Goal: Task Accomplishment & Management: Manage account settings

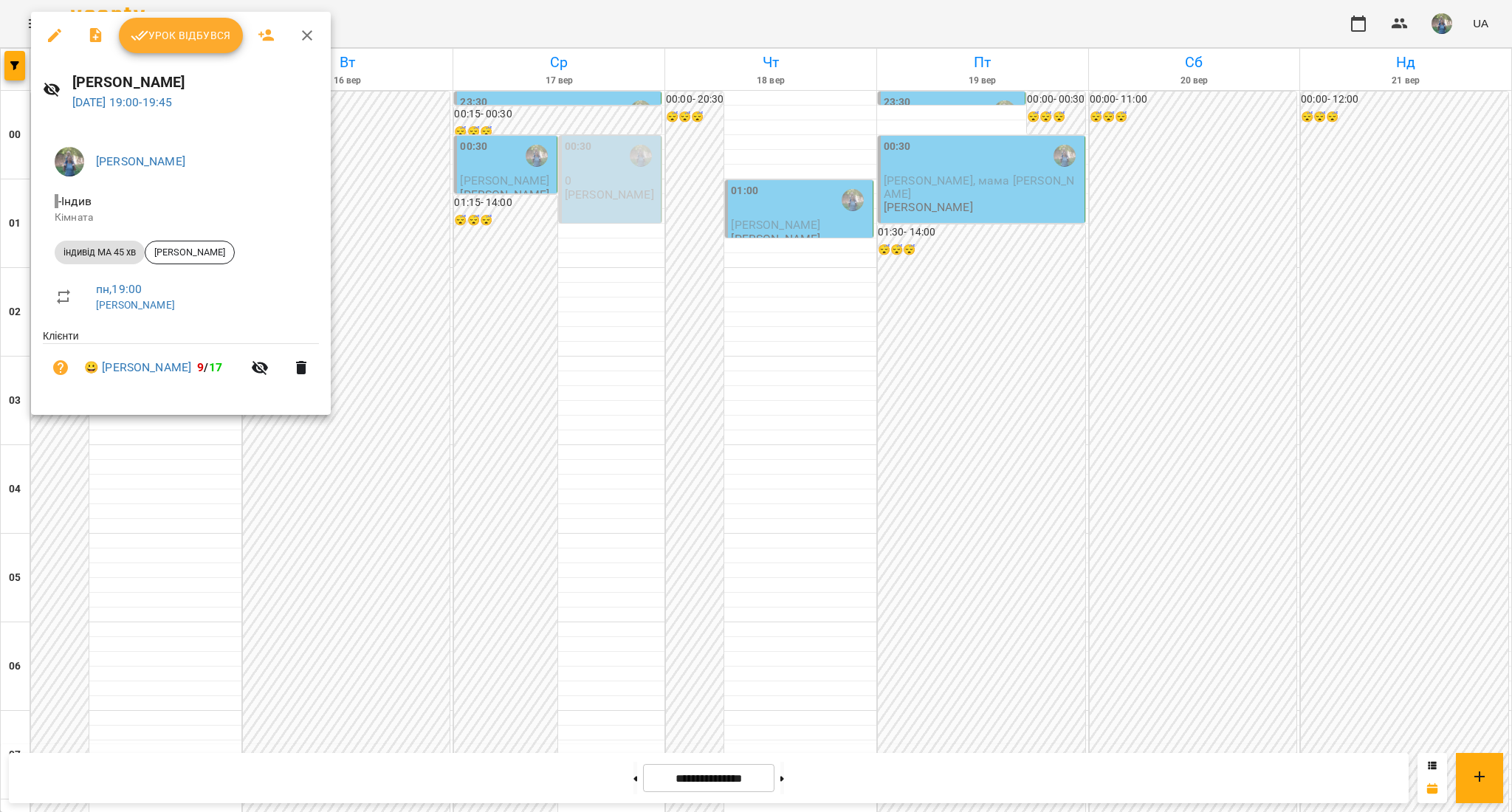
drag, startPoint x: 0, startPoint y: 0, endPoint x: 172, endPoint y: 519, distance: 546.8
click at [172, 519] on div at bounding box center [756, 406] width 1512 height 812
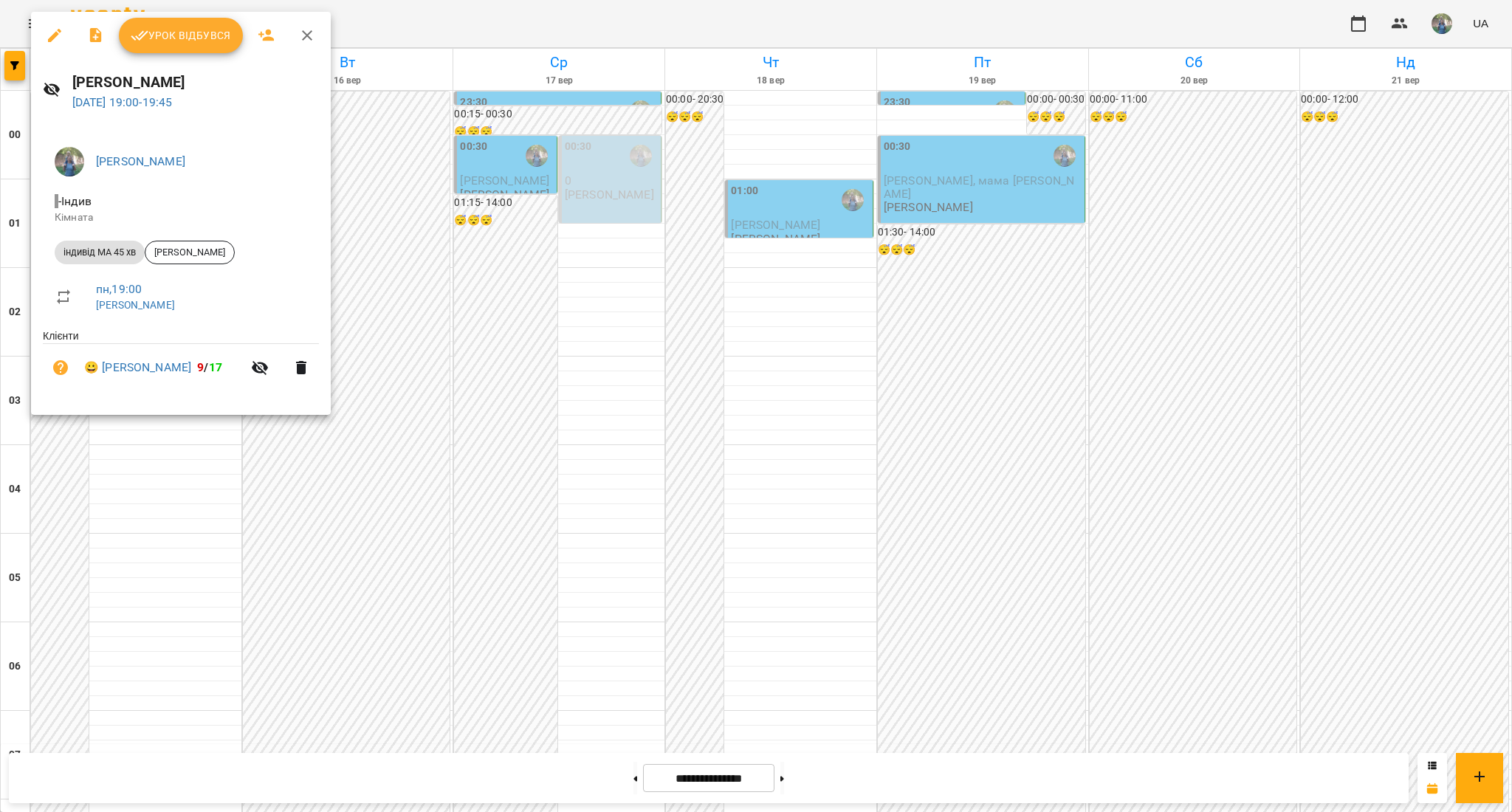
click at [178, 38] on span "Урок відбувся" at bounding box center [180, 35] width 100 height 18
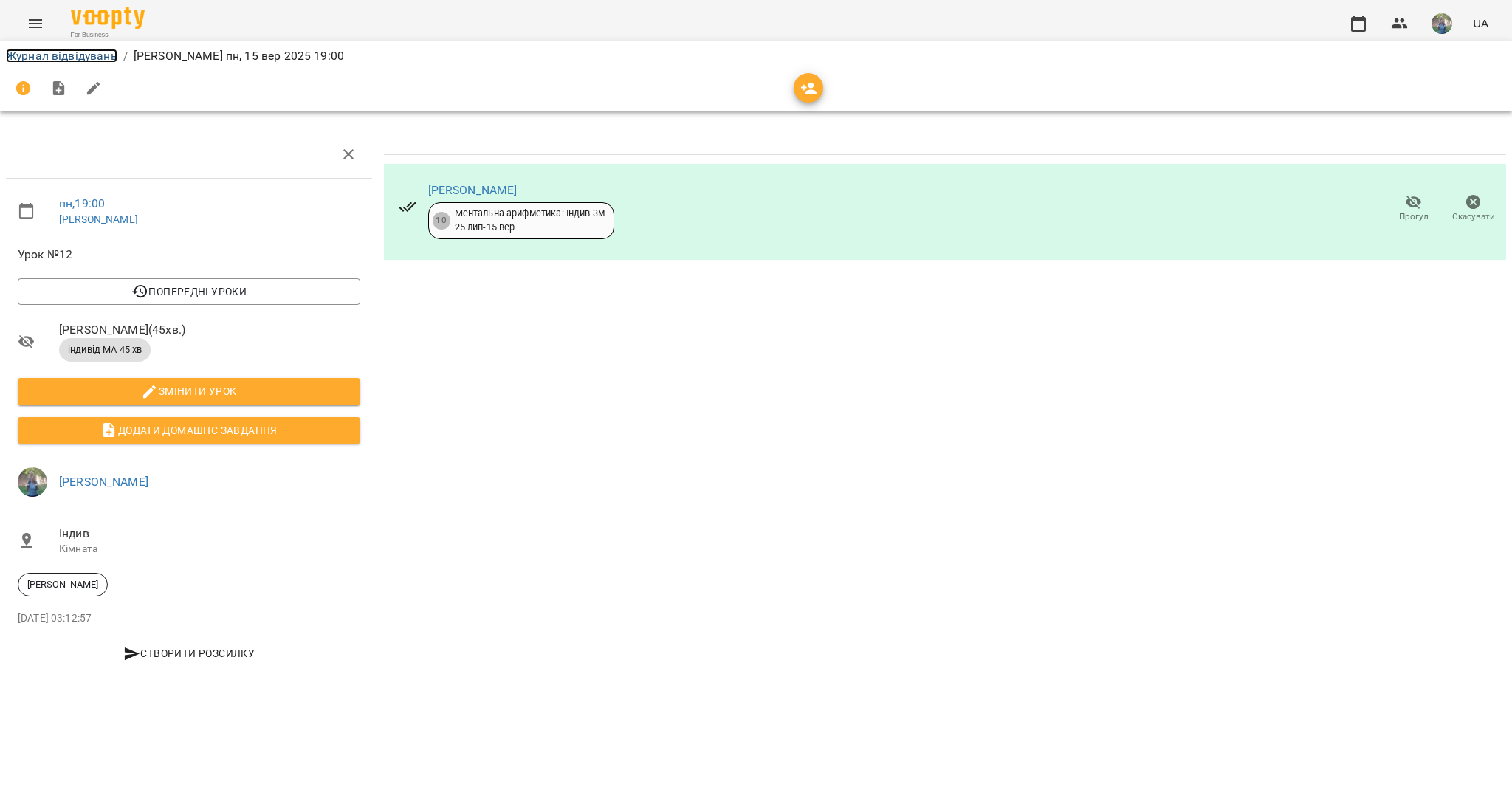
click at [91, 56] on link "Журнал відвідувань" at bounding box center [61, 55] width 111 height 14
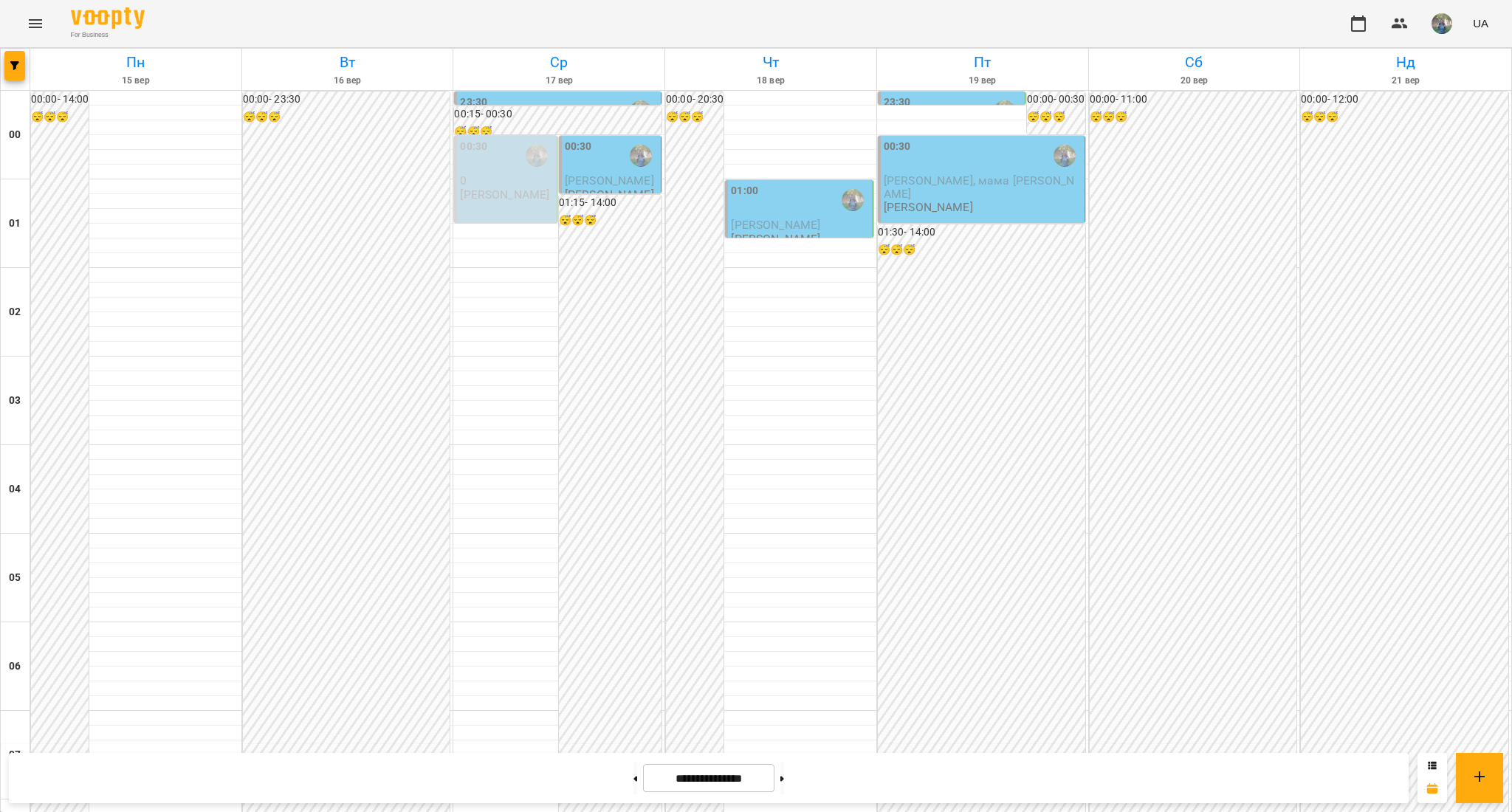
scroll to position [1377, 0]
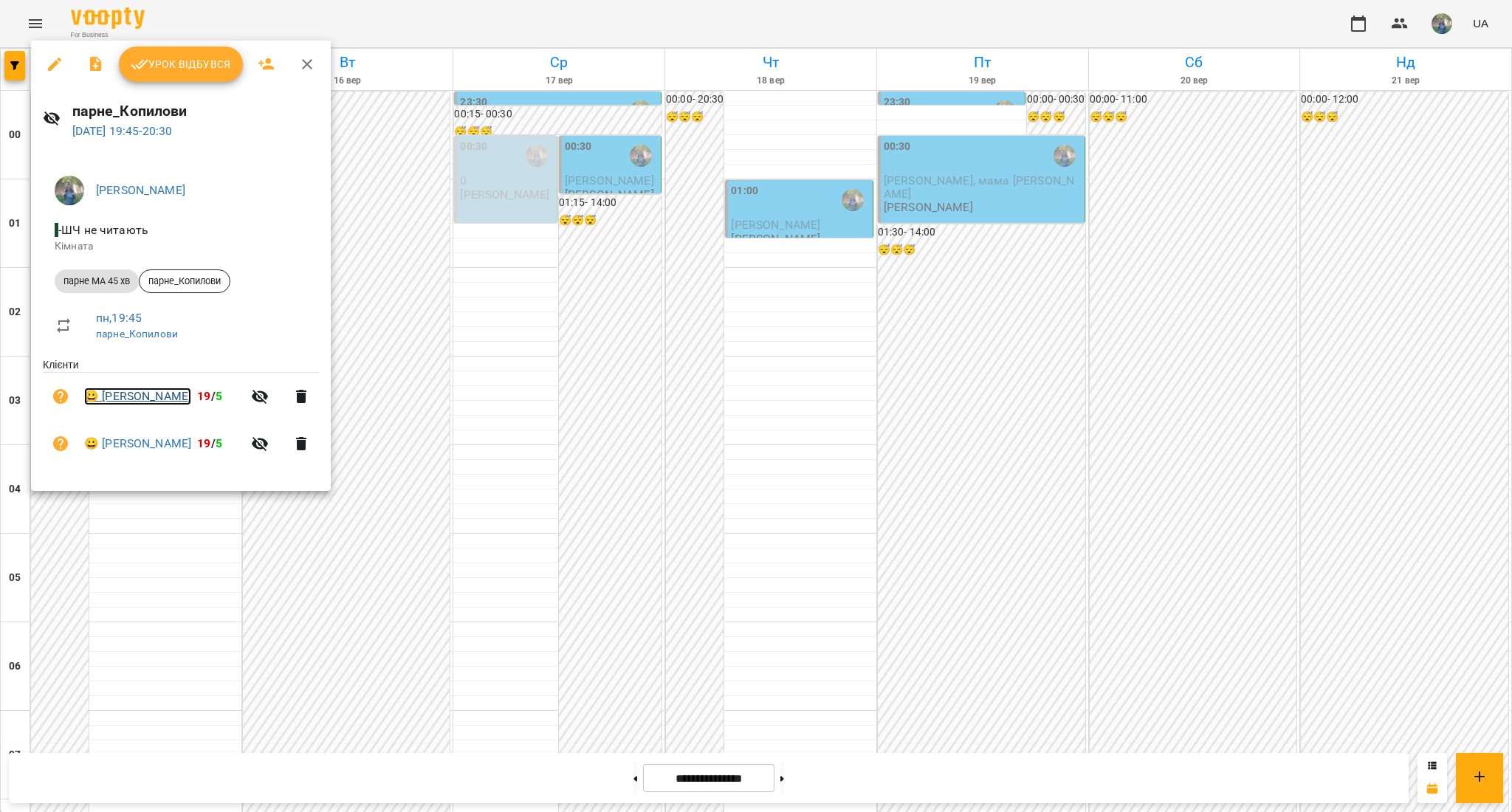
click at [133, 395] on link "😀 [PERSON_NAME]" at bounding box center [138, 396] width 107 height 18
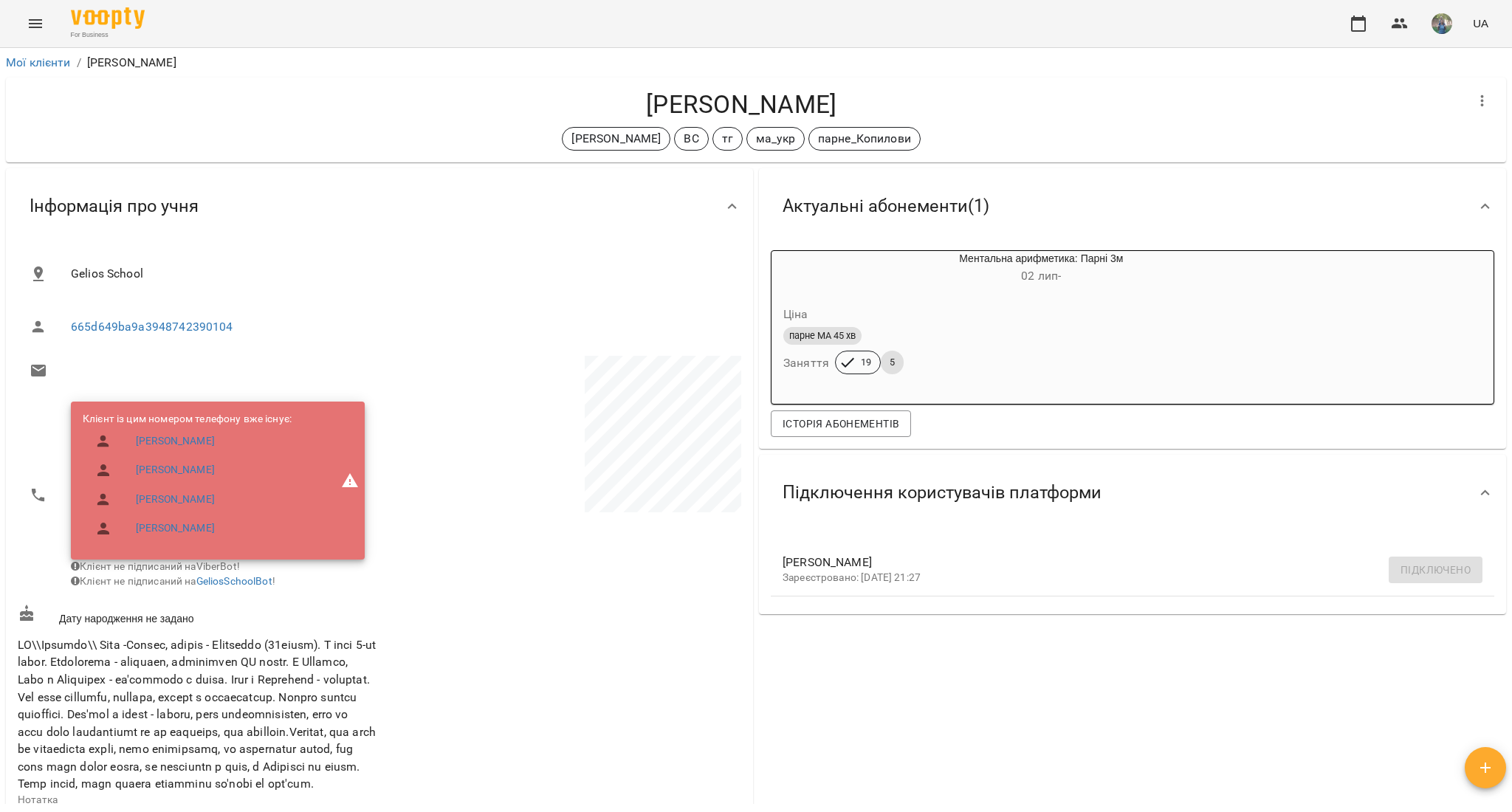
click at [25, 38] on button "Menu" at bounding box center [35, 23] width 35 height 35
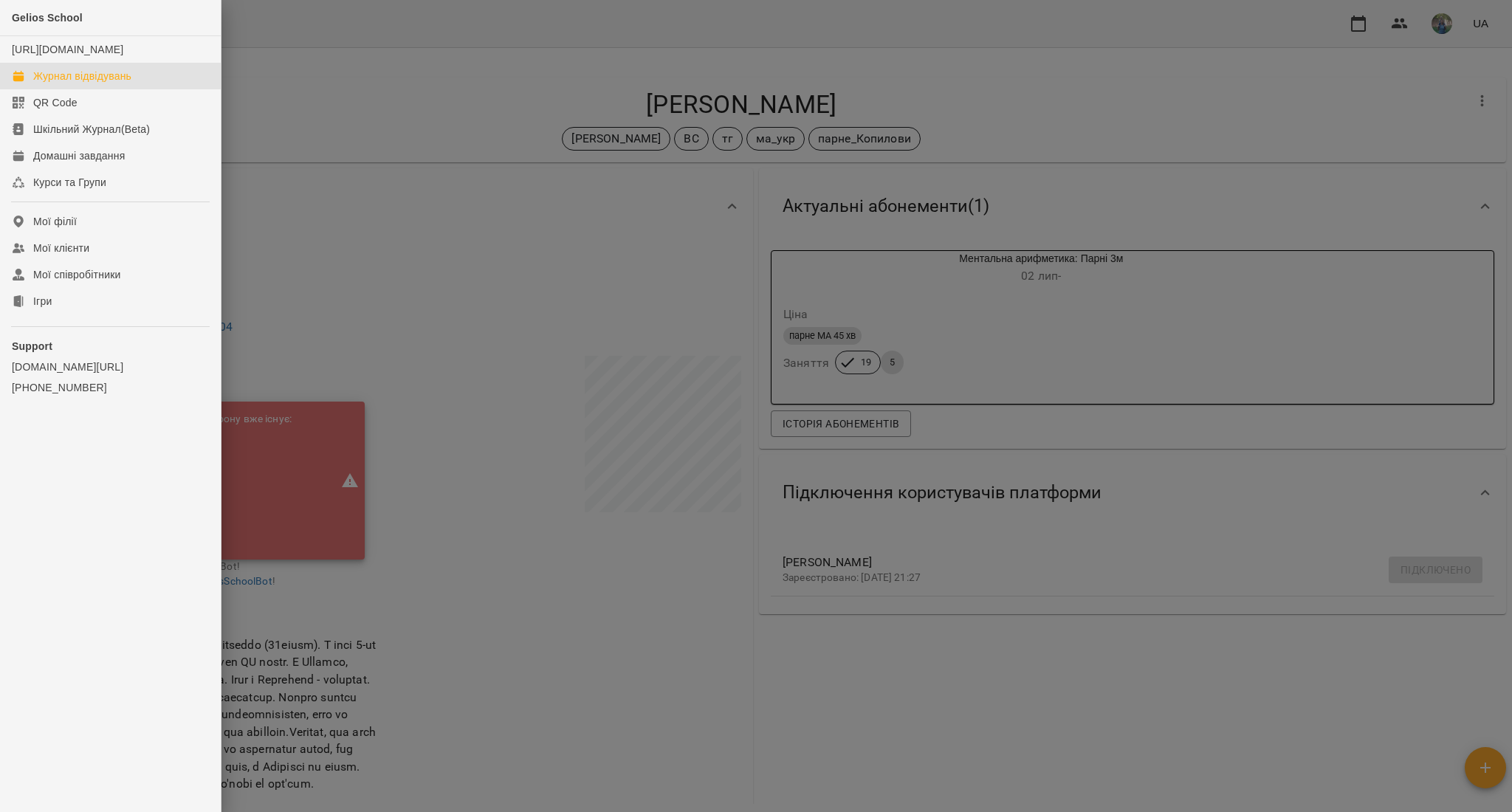
click at [51, 83] on div "Журнал відвідувань" at bounding box center [82, 76] width 98 height 14
